Goal: Task Accomplishment & Management: Use online tool/utility

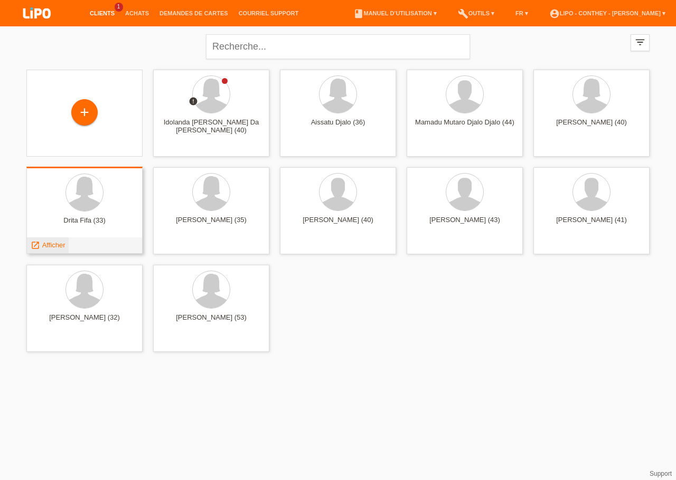
click at [57, 243] on span "Afficher" at bounding box center [53, 245] width 23 height 8
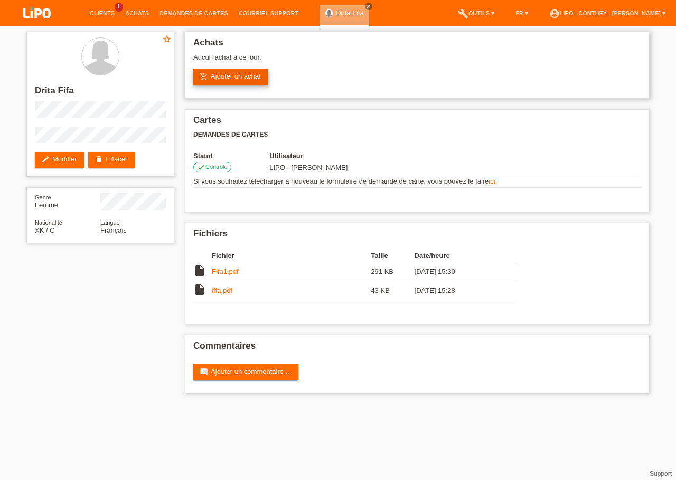
click at [214, 79] on link "add_shopping_cart Ajouter un achat" at bounding box center [230, 77] width 75 height 16
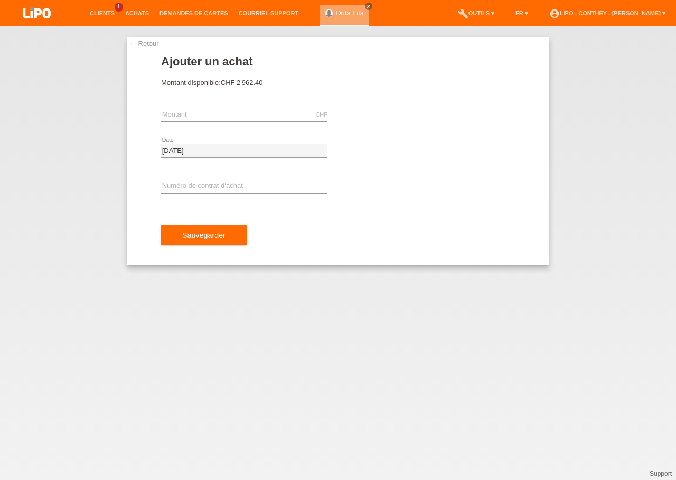
drag, startPoint x: 164, startPoint y: 82, endPoint x: 279, endPoint y: 84, distance: 115.1
click at [279, 84] on div "Montant disponible: CHF 2'962.40" at bounding box center [338, 83] width 354 height 8
click at [140, 43] on link "← Retour" at bounding box center [144, 44] width 30 height 8
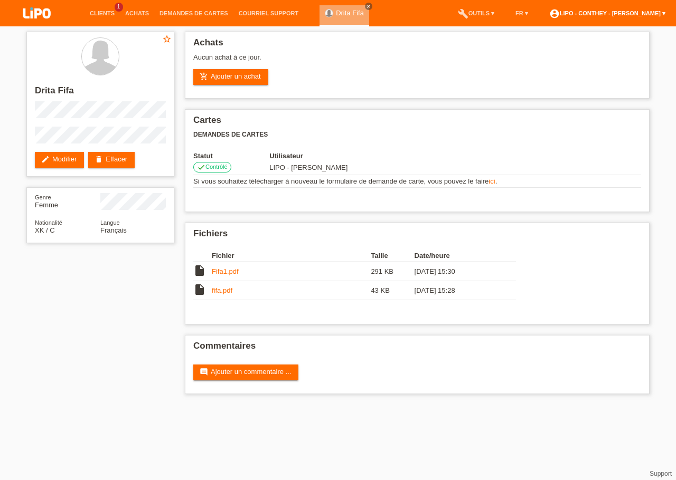
click at [657, 13] on link "account_circle LIPO - Conthey - Martin Daniel ▾" at bounding box center [607, 13] width 127 height 6
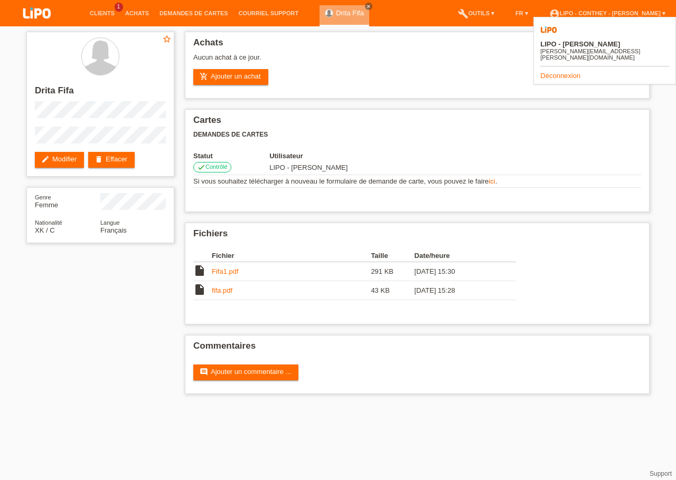
click at [564, 72] on link "Déconnexion" at bounding box center [560, 76] width 40 height 8
